Goal: Information Seeking & Learning: Learn about a topic

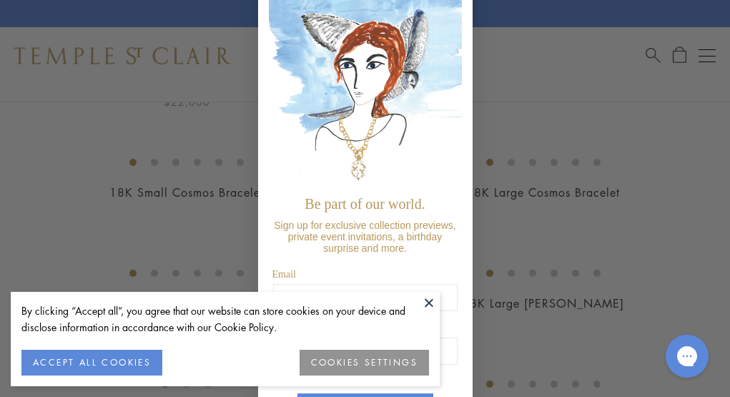
scroll to position [69, 0]
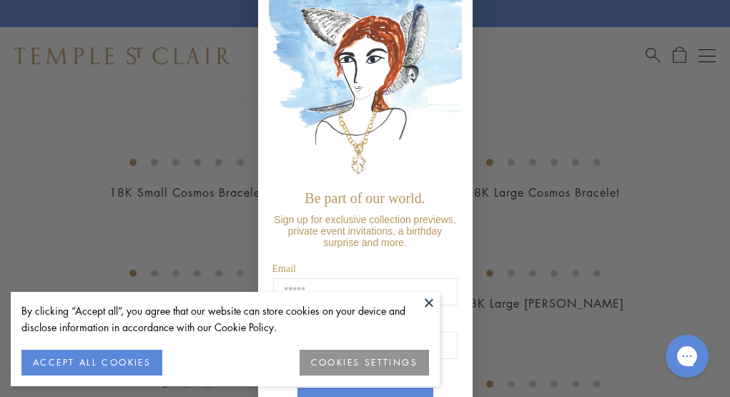
click at [531, 294] on div "Close dialog Be part of our world. Sign up for exclusive collection previews, p…" at bounding box center [365, 198] width 730 height 397
click at [430, 297] on button at bounding box center [428, 302] width 21 height 21
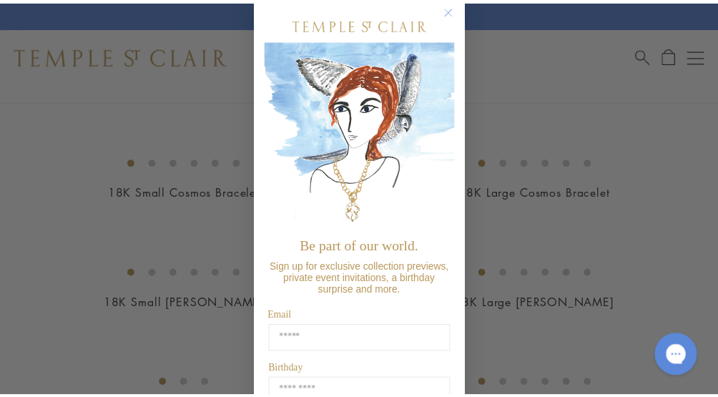
scroll to position [0, 0]
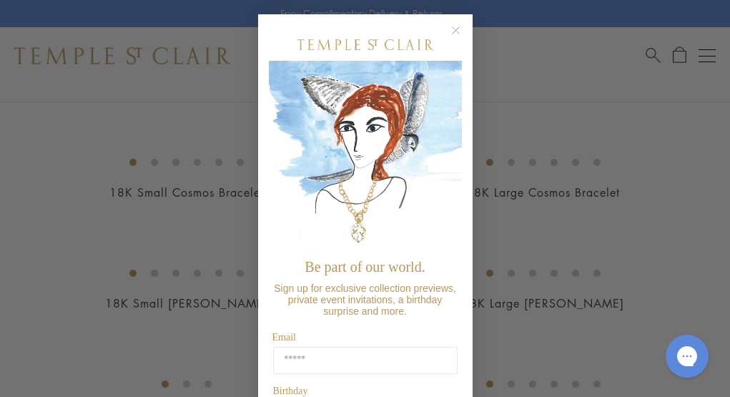
click at [447, 27] on circle "Close dialog" at bounding box center [455, 30] width 17 height 17
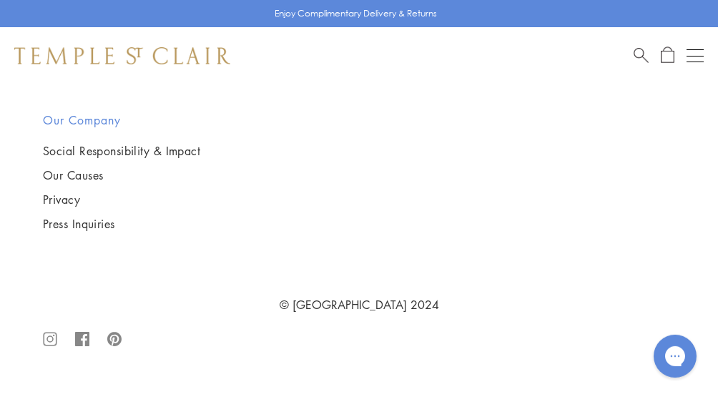
scroll to position [8034, 0]
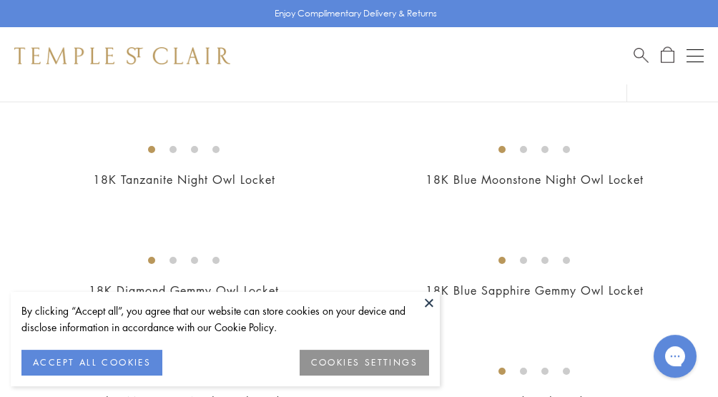
scroll to position [303, 0]
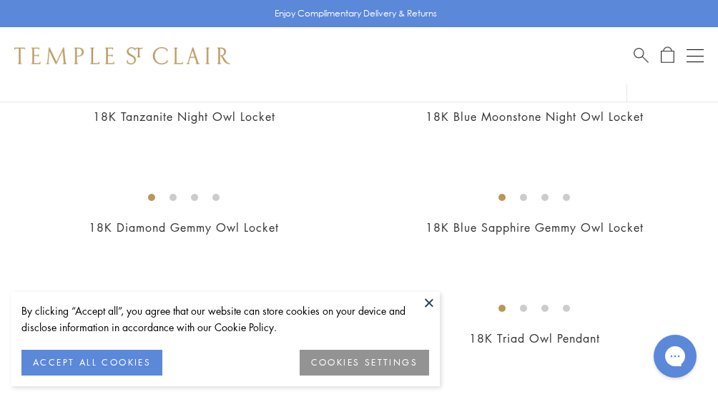
click at [429, 300] on button at bounding box center [428, 302] width 21 height 21
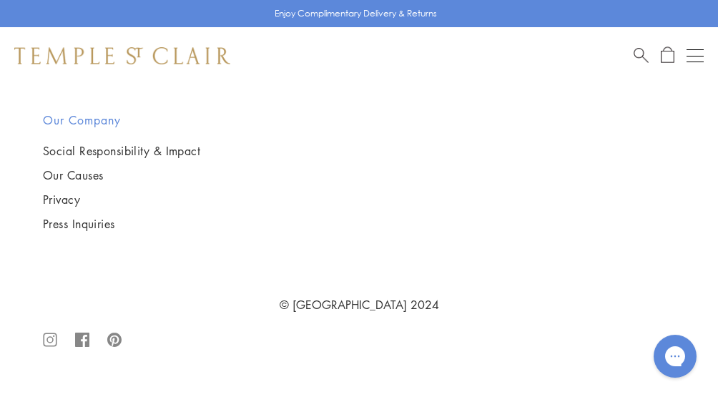
scroll to position [13567, 0]
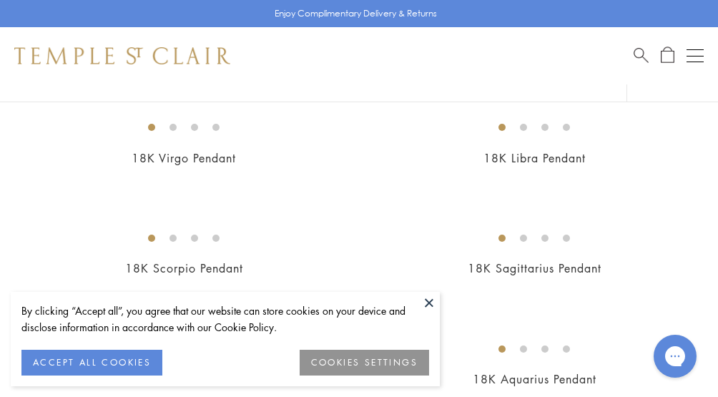
click at [433, 300] on button at bounding box center [428, 302] width 21 height 21
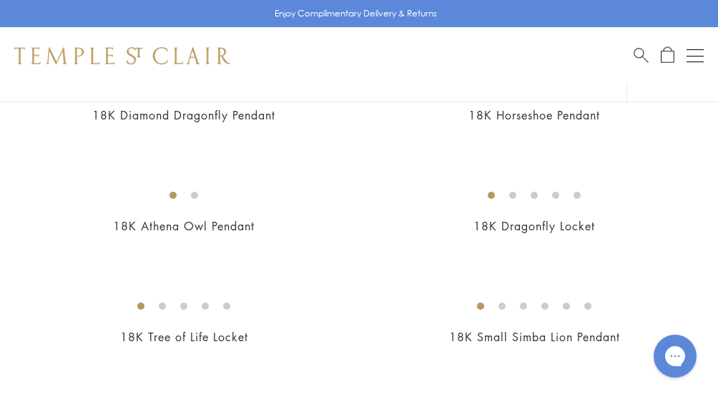
scroll to position [1516, 0]
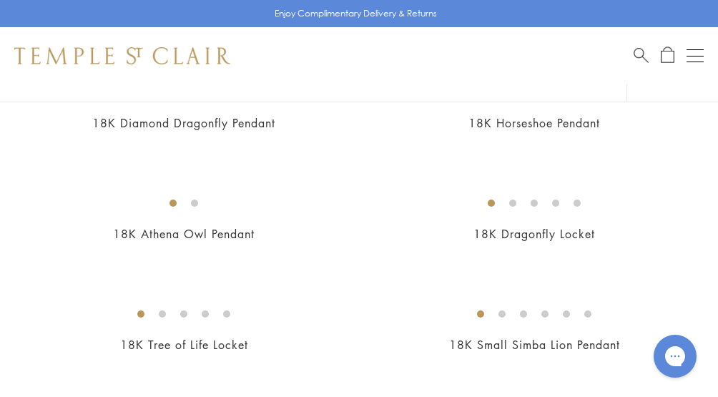
click at [0, 0] on img at bounding box center [0, 0] width 0 height 0
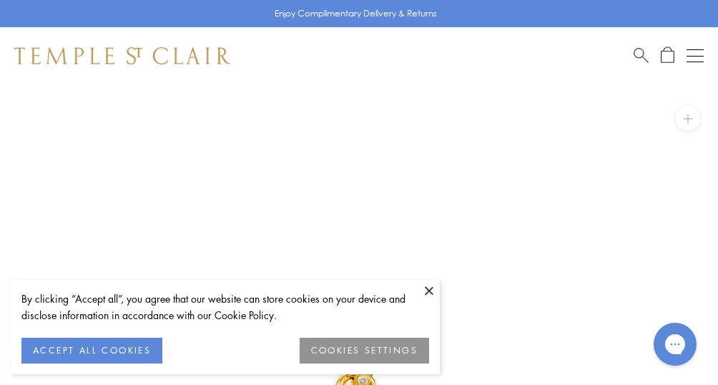
click at [430, 286] on button at bounding box center [428, 290] width 21 height 21
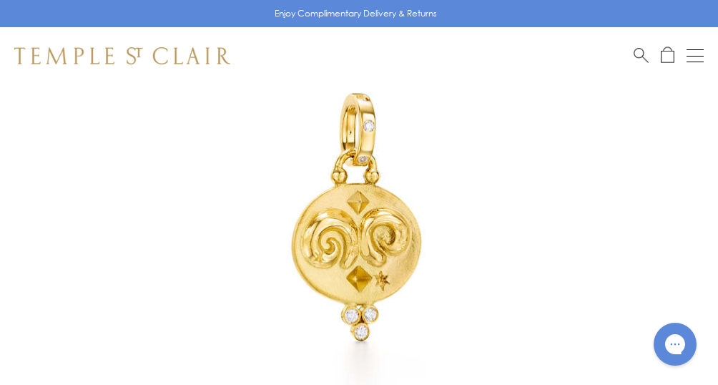
scroll to position [227, 0]
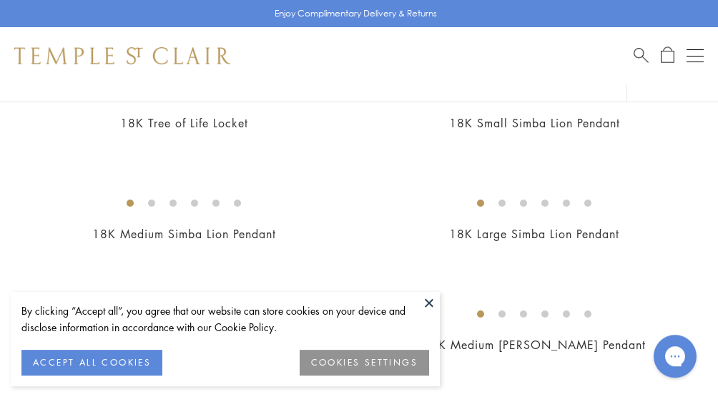
scroll to position [1743, 0]
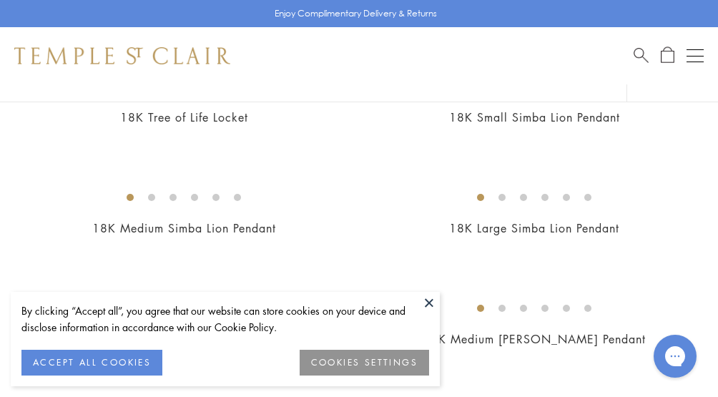
click at [430, 299] on button at bounding box center [428, 302] width 21 height 21
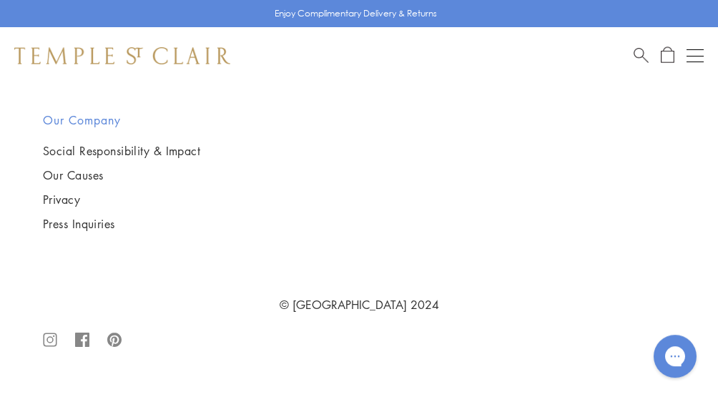
scroll to position [12279, 0]
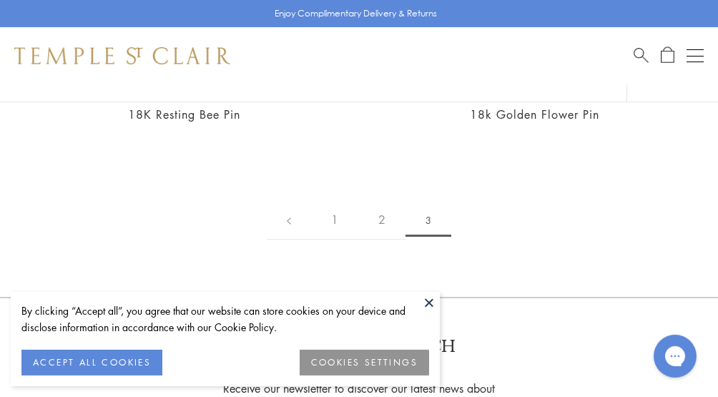
scroll to position [531, 0]
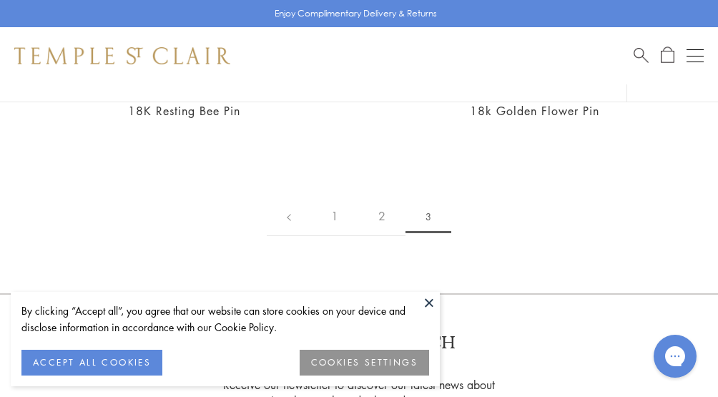
click at [430, 297] on button at bounding box center [428, 302] width 21 height 21
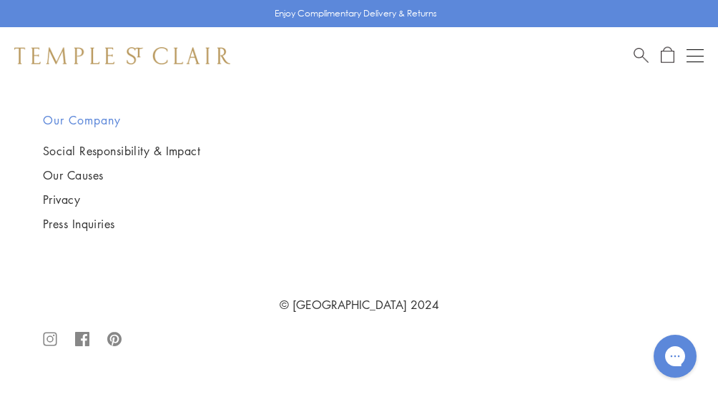
scroll to position [1895, 0]
